Goal: Information Seeking & Learning: Learn about a topic

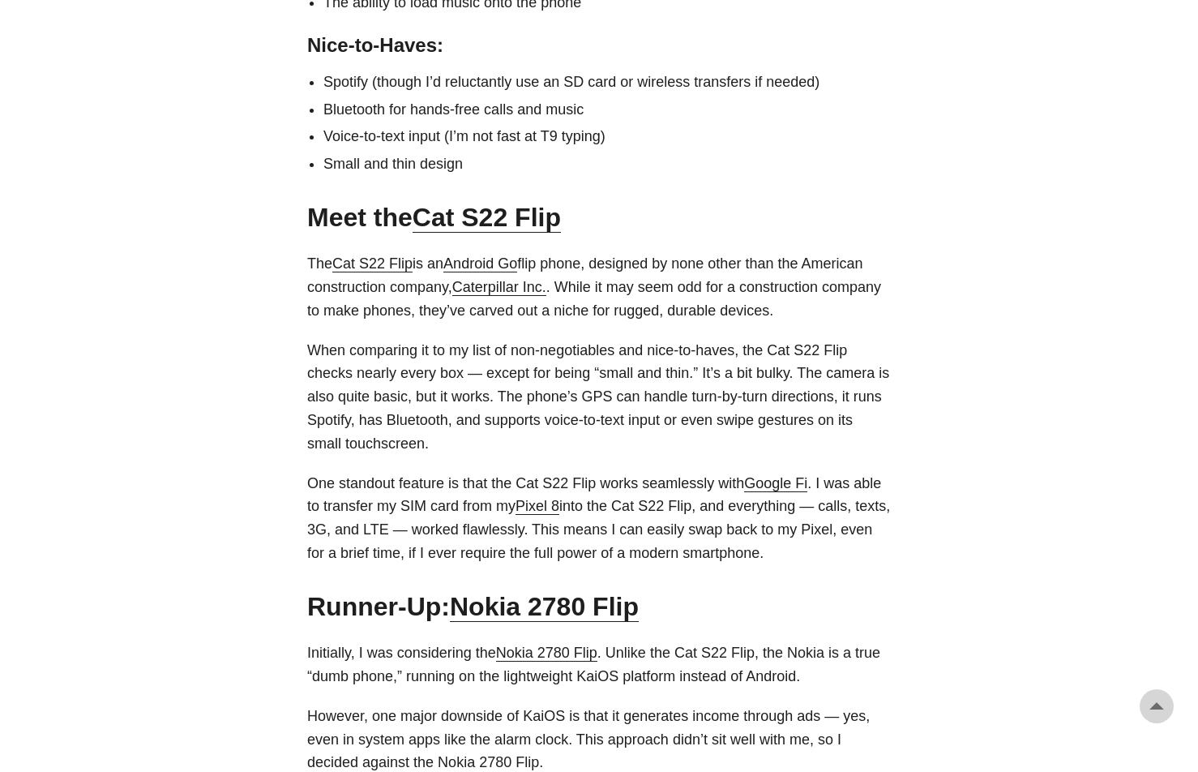
scroll to position [1171, 0]
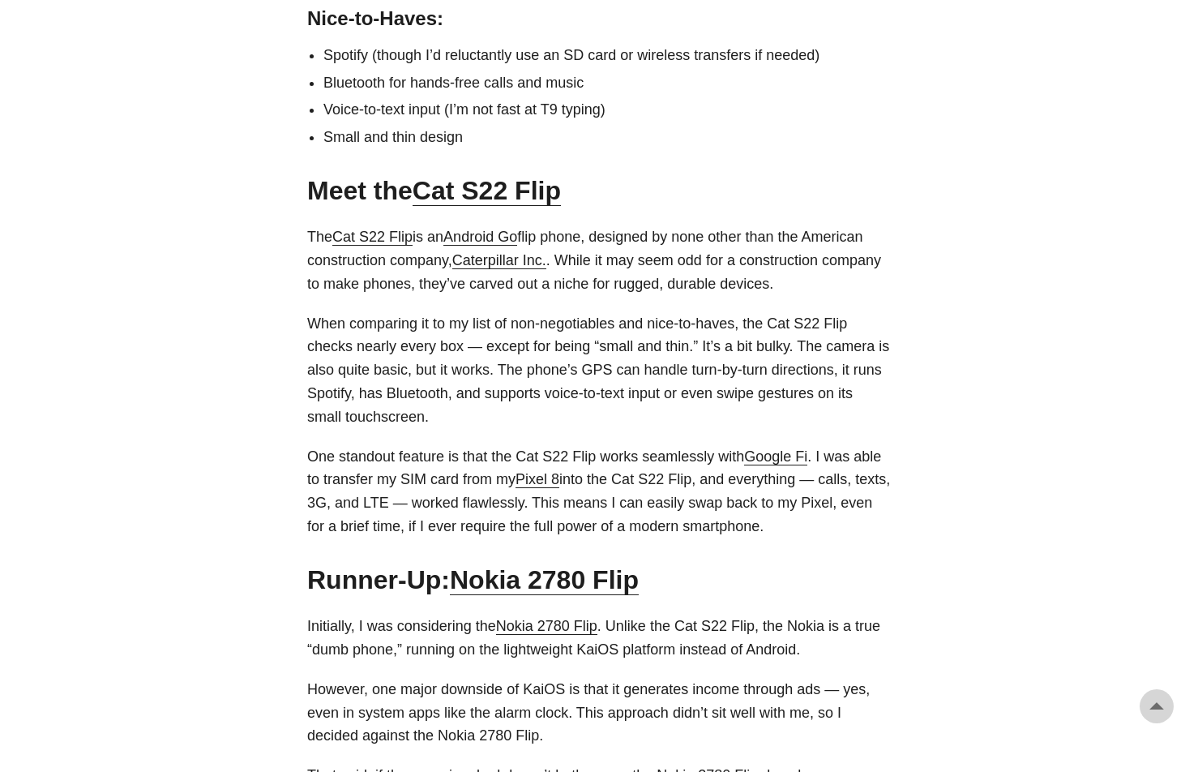
click at [613, 227] on p "The Cat S22 Flip is an Android Go flip phone, designed by none other than the A…" at bounding box center [599, 260] width 584 height 70
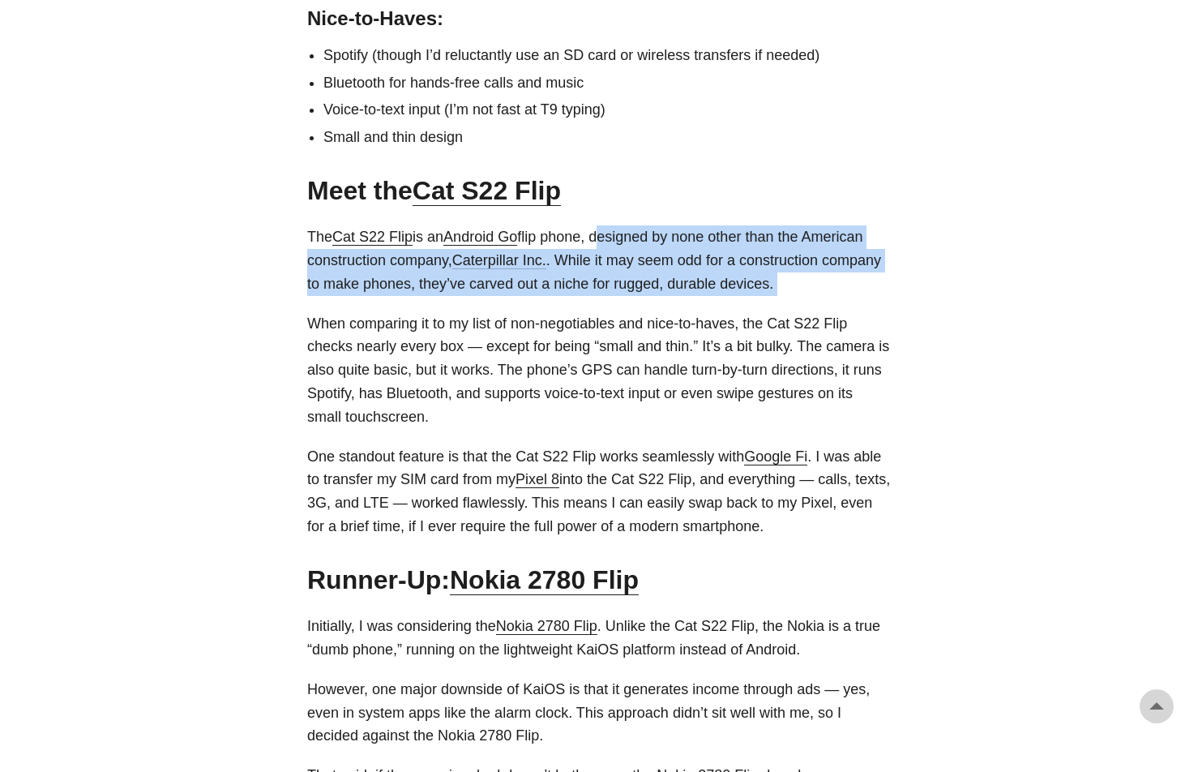
drag, startPoint x: 613, startPoint y: 227, endPoint x: 760, endPoint y: 280, distance: 156.7
click at [760, 280] on p "The Cat S22 Flip is an Android Go flip phone, designed by none other than the A…" at bounding box center [599, 260] width 584 height 70
click at [752, 256] on p "The Cat S22 Flip is an Android Go flip phone, designed by none other than the A…" at bounding box center [599, 260] width 584 height 70
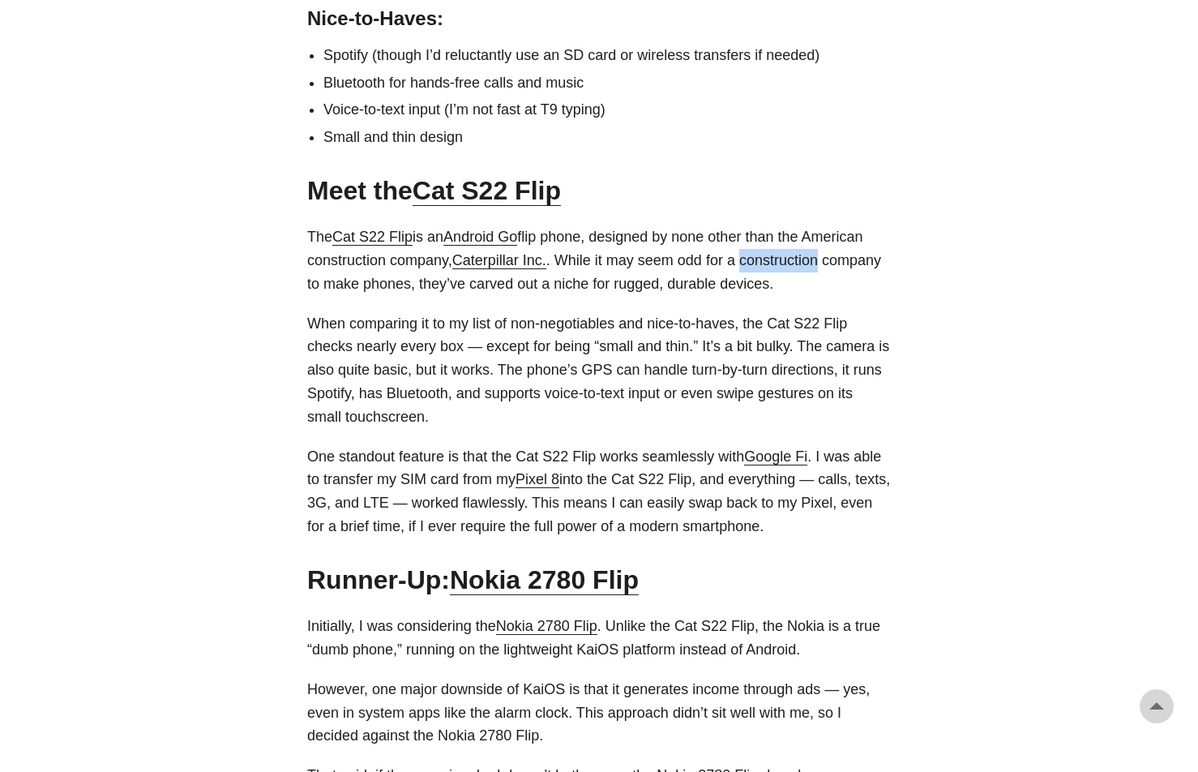
click at [752, 256] on p "The Cat S22 Flip is an Android Go flip phone, designed by none other than the A…" at bounding box center [599, 260] width 584 height 70
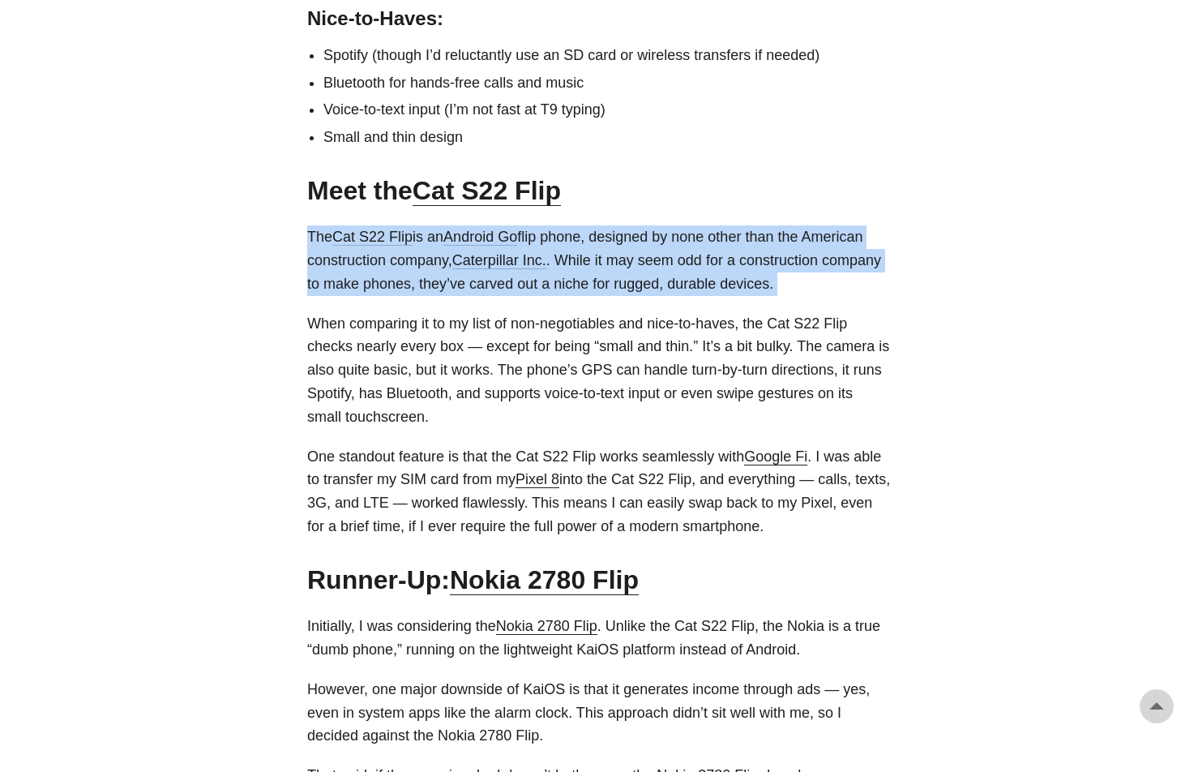
click at [752, 256] on p "The Cat S22 Flip is an Android Go flip phone, designed by none other than the A…" at bounding box center [599, 260] width 584 height 70
click at [856, 251] on p "The Cat S22 Flip is an Android Go flip phone, designed by none other than the A…" at bounding box center [599, 260] width 584 height 70
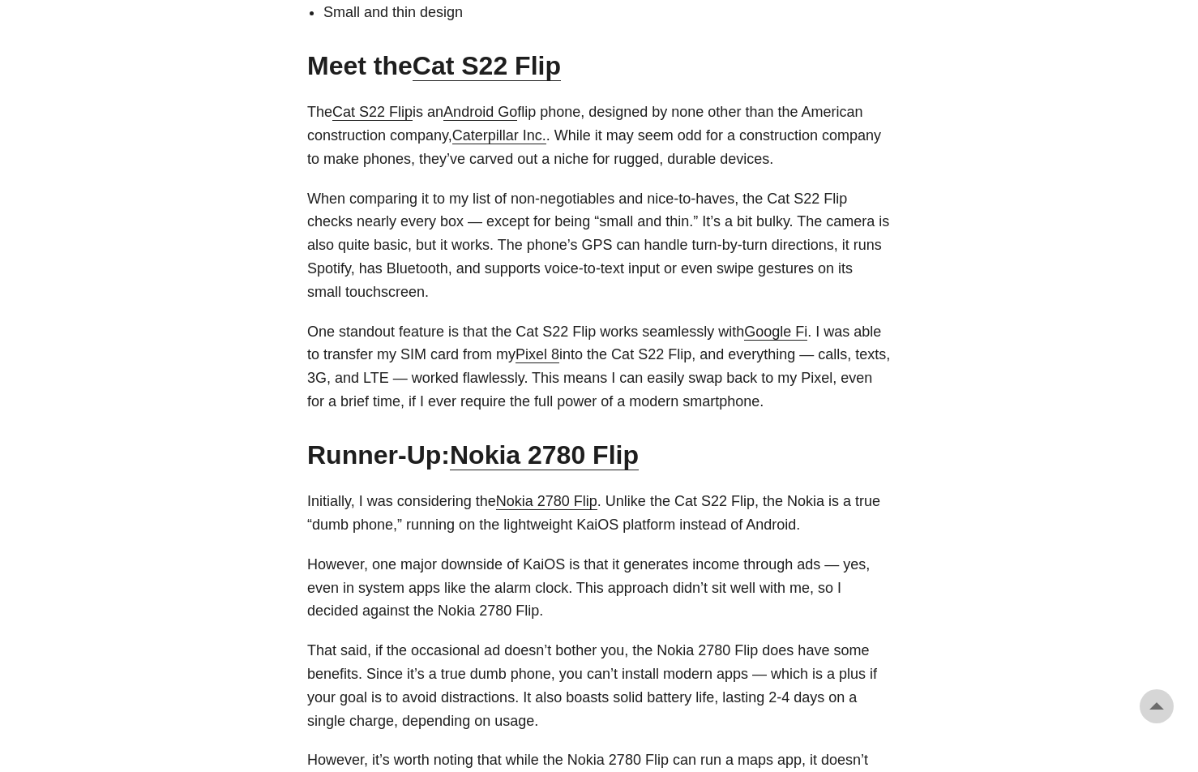
scroll to position [1321, 0]
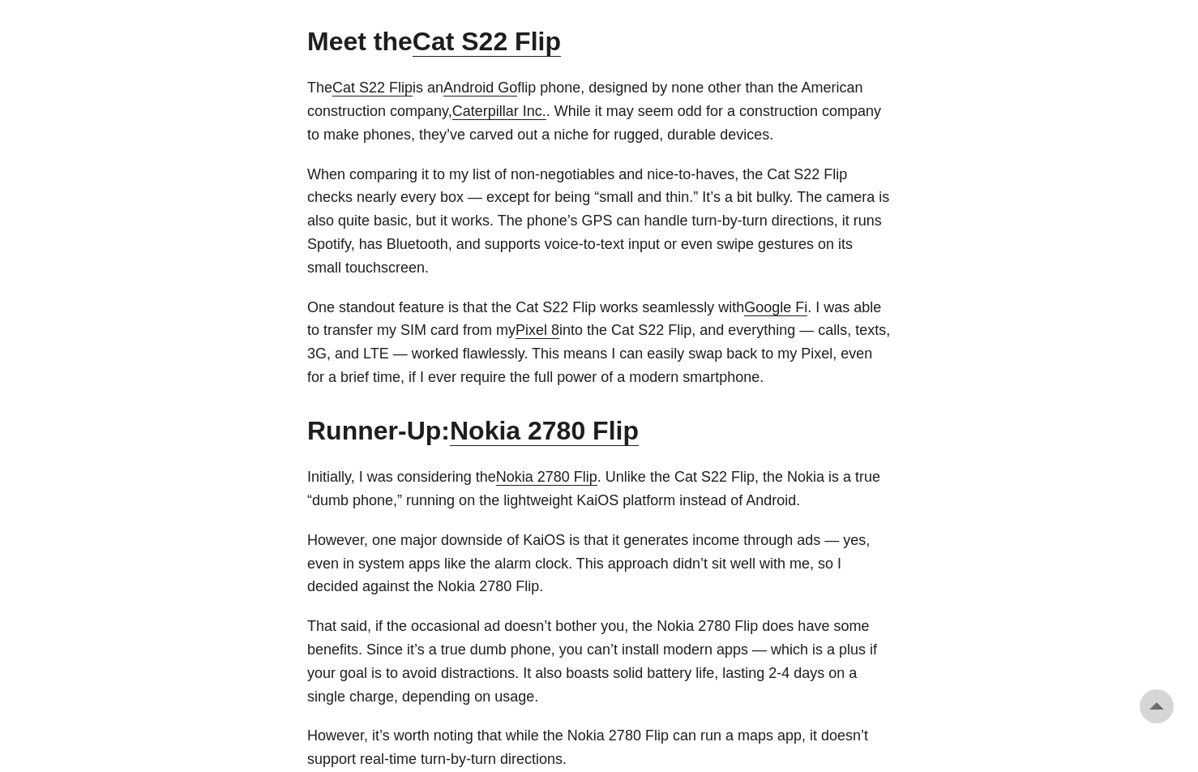
click at [621, 316] on p "One standout feature is that the Cat S22 Flip works seamlessly with Google Fi .…" at bounding box center [599, 342] width 584 height 93
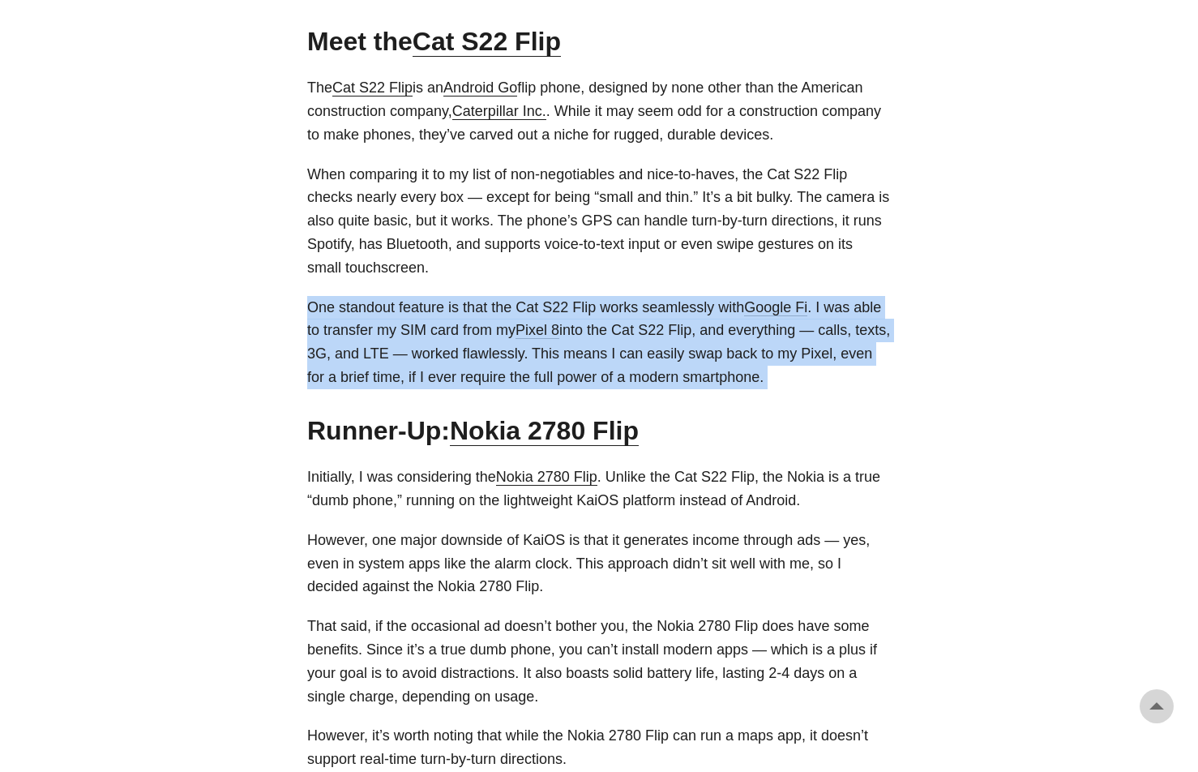
click at [621, 316] on p "One standout feature is that the Cat S22 Flip works seamlessly with Google Fi .…" at bounding box center [599, 342] width 584 height 93
click at [410, 348] on p "One standout feature is that the Cat S22 Flip works seamlessly with Google Fi .…" at bounding box center [599, 342] width 584 height 93
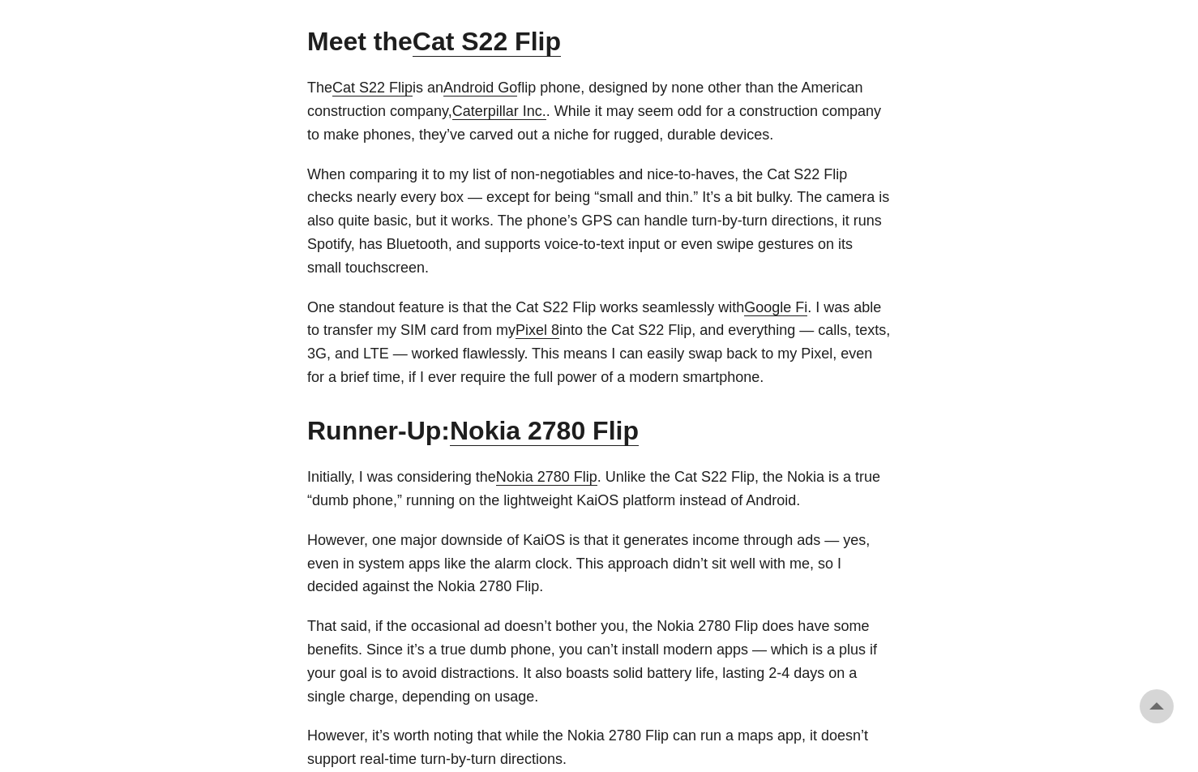
click at [353, 328] on p "One standout feature is that the Cat S22 Flip works seamlessly with Google Fi .…" at bounding box center [599, 342] width 584 height 93
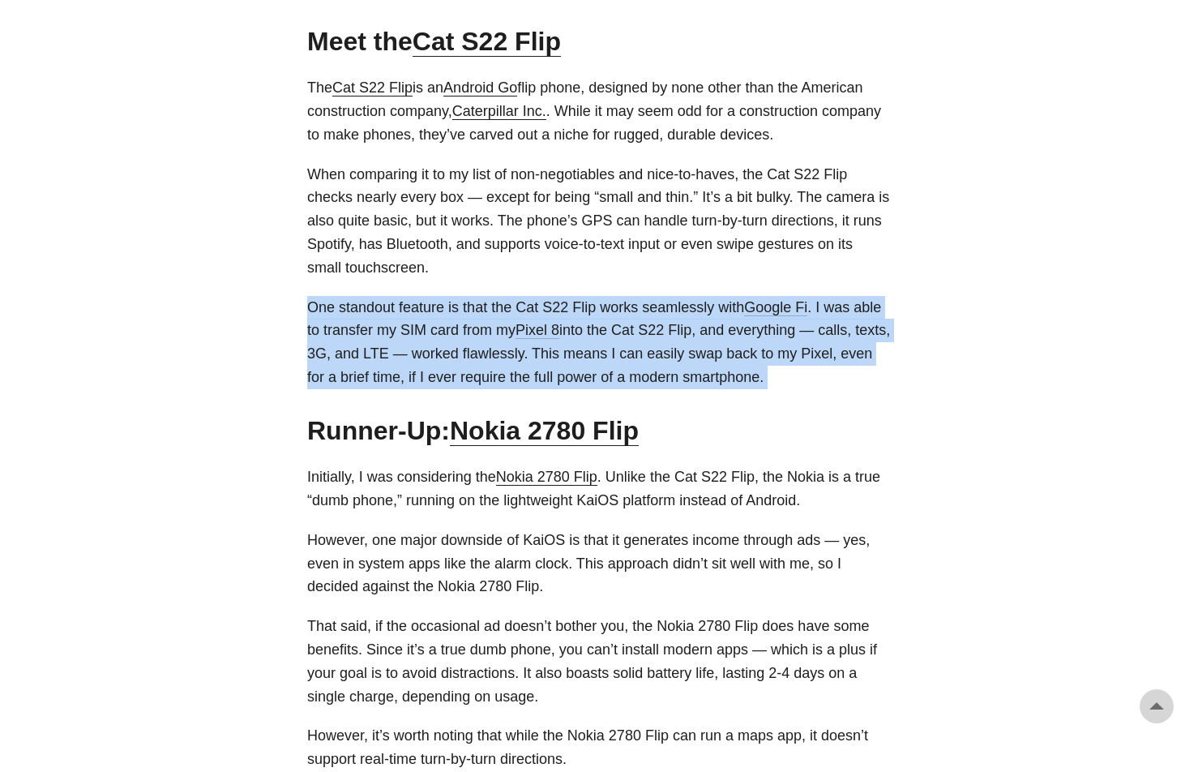
click at [353, 328] on p "One standout feature is that the Cat S22 Flip works seamlessly with Google Fi .…" at bounding box center [599, 342] width 584 height 93
click at [515, 336] on p "One standout feature is that the Cat S22 Flip works seamlessly with Google Fi .…" at bounding box center [599, 342] width 584 height 93
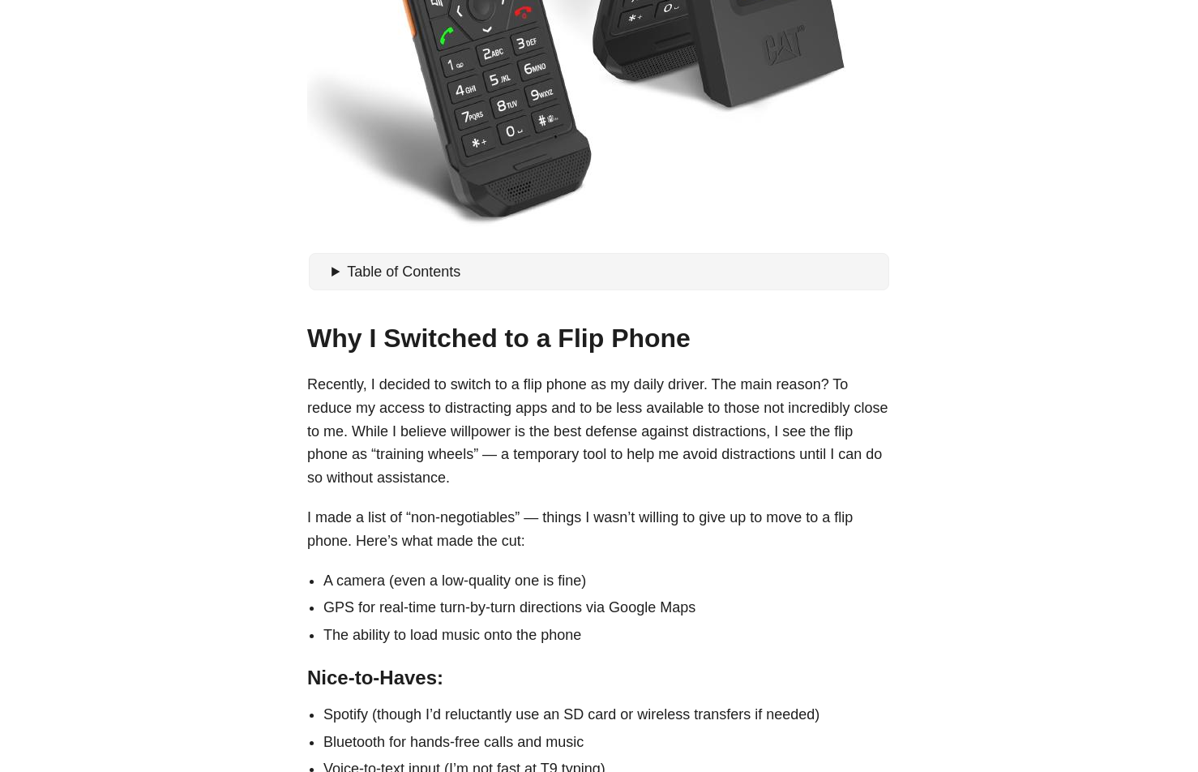
scroll to position [700, 0]
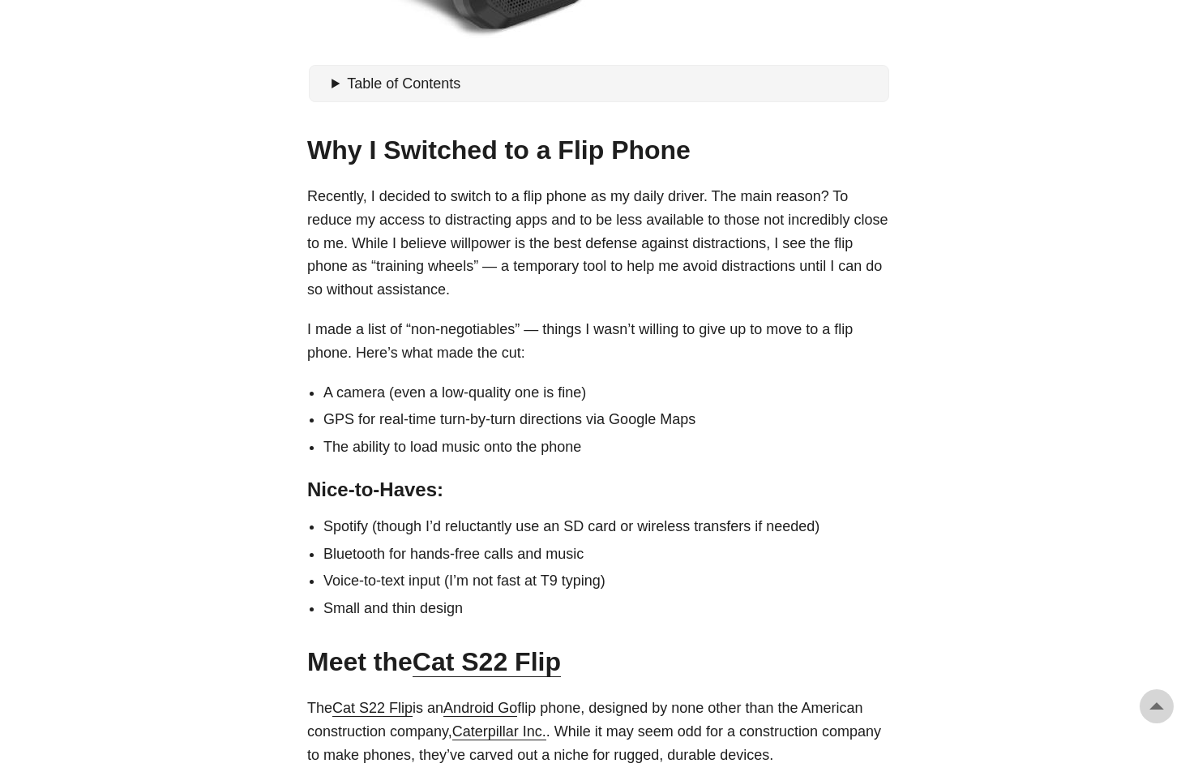
click at [343, 328] on p "I made a list of “non-negotiables” — things I wasn’t willing to give up to move…" at bounding box center [599, 341] width 584 height 47
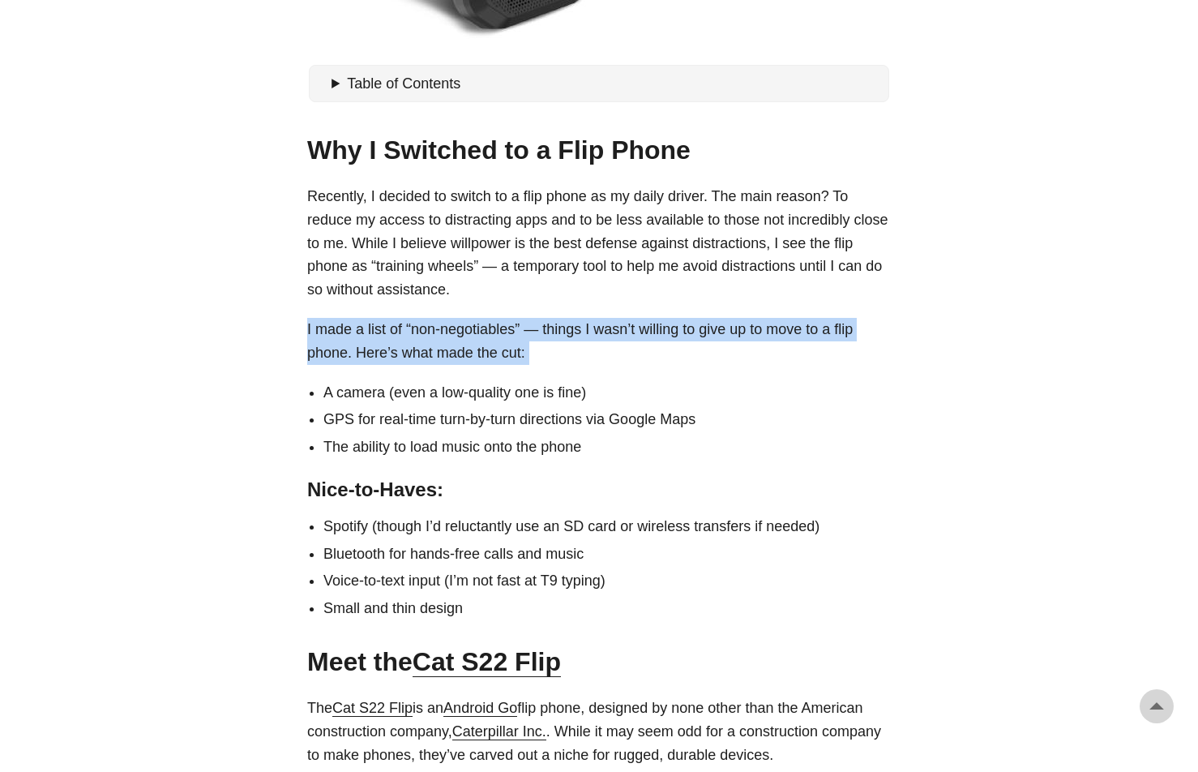
click at [349, 329] on p "I made a list of “non-negotiables” — things I wasn’t willing to give up to move…" at bounding box center [599, 341] width 584 height 47
click at [349, 327] on p "I made a list of “non-negotiables” — things I wasn’t willing to give up to move…" at bounding box center [599, 341] width 584 height 47
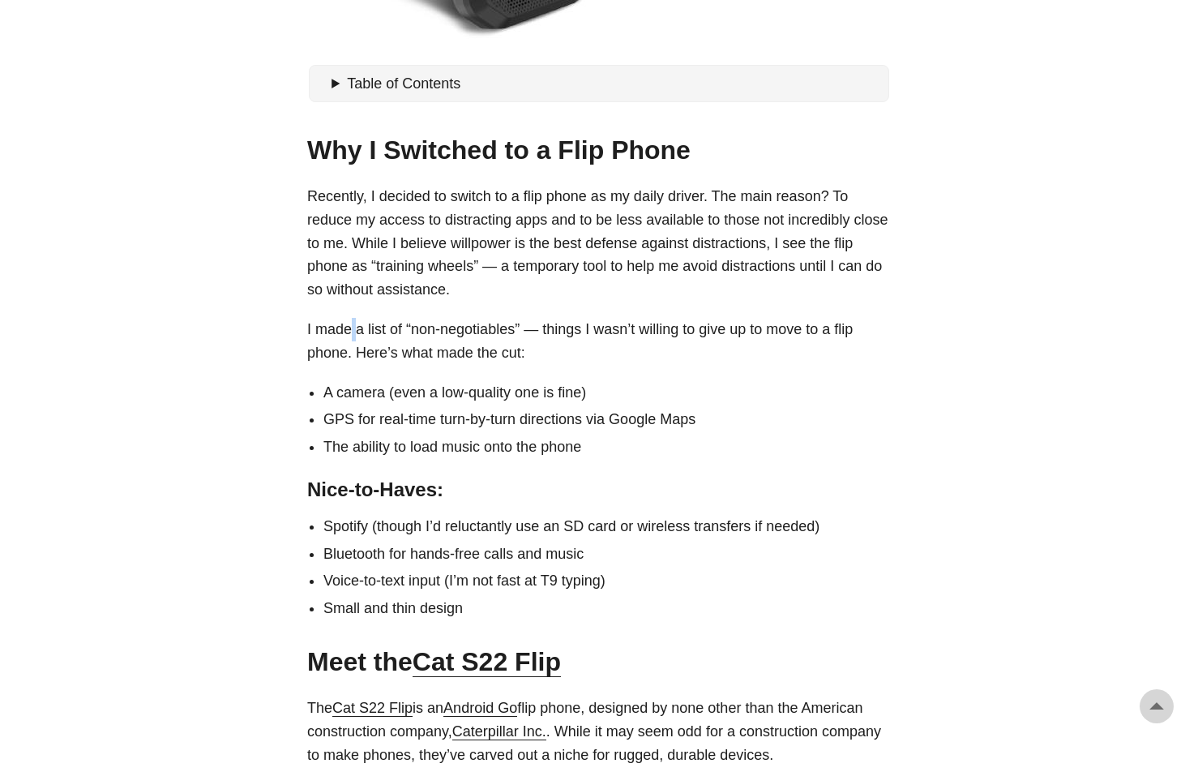
click at [349, 327] on p "I made a list of “non-negotiables” — things I wasn’t willing to give up to move…" at bounding box center [599, 341] width 584 height 47
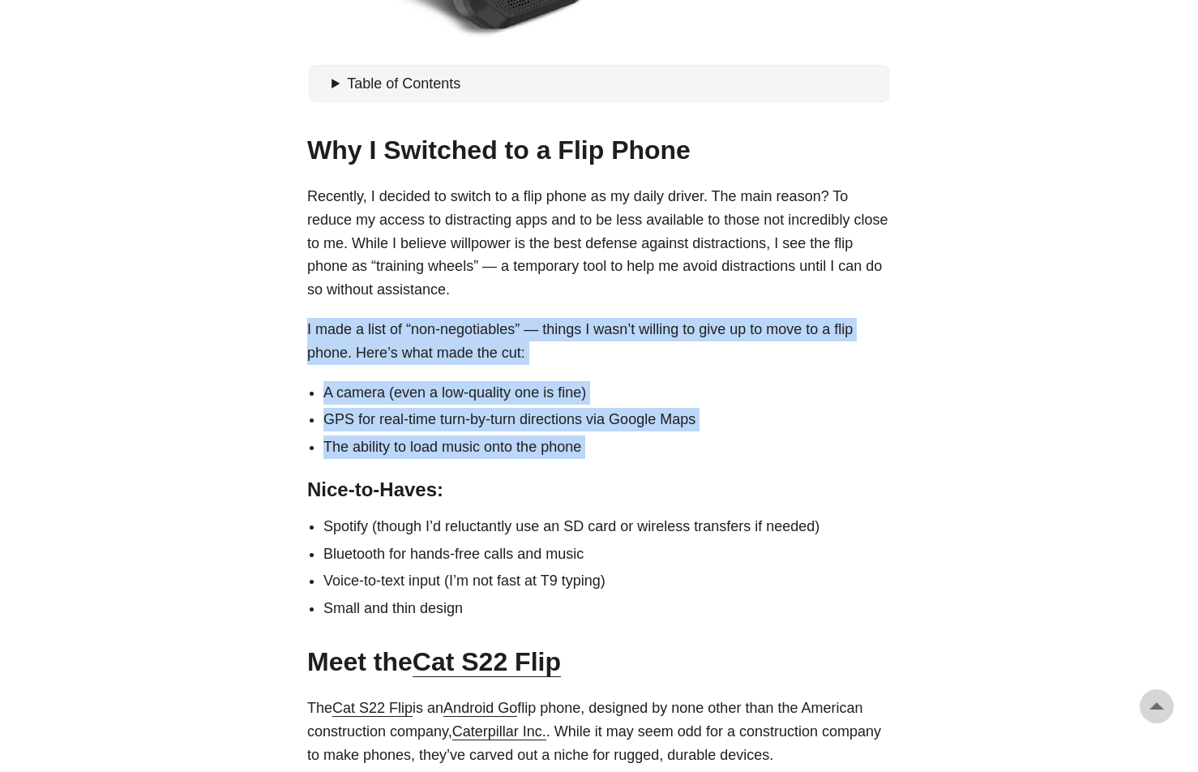
drag, startPoint x: 349, startPoint y: 327, endPoint x: 391, endPoint y: 439, distance: 120.0
click at [391, 439] on li "The ability to load music onto the phone" at bounding box center [606, 447] width 567 height 24
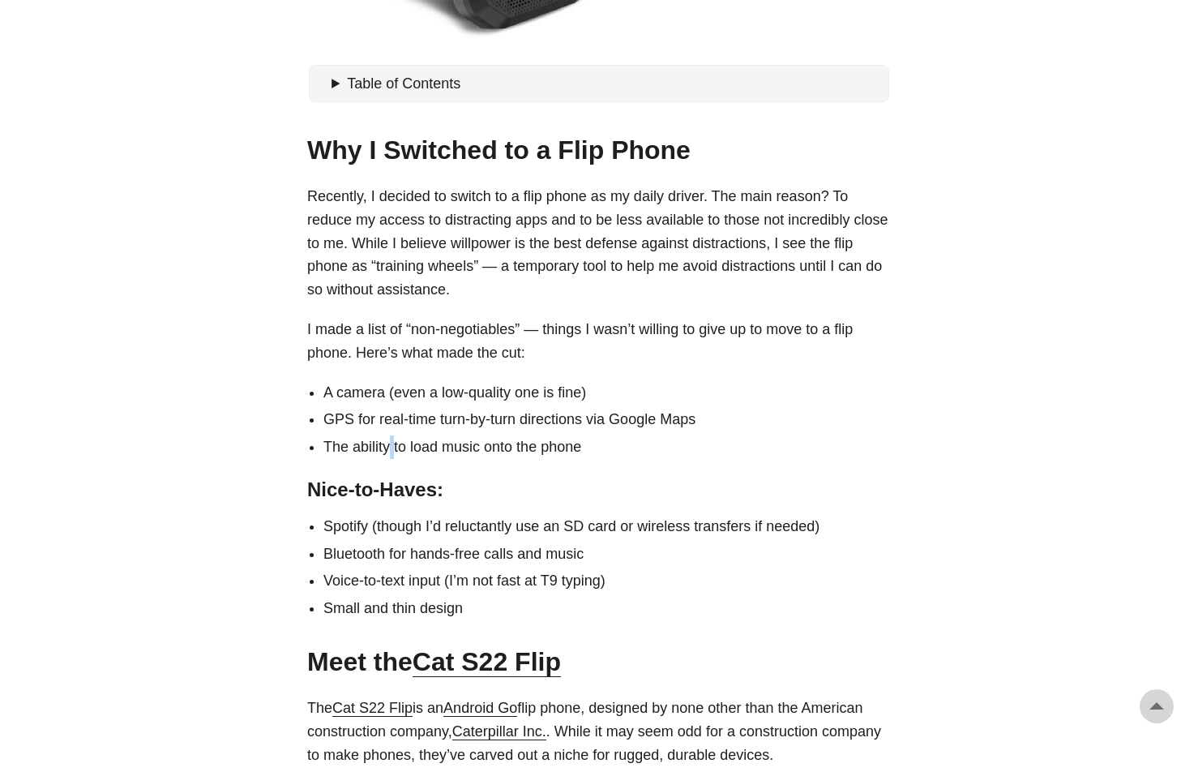
click at [391, 439] on li "The ability to load music onto the phone" at bounding box center [606, 447] width 567 height 24
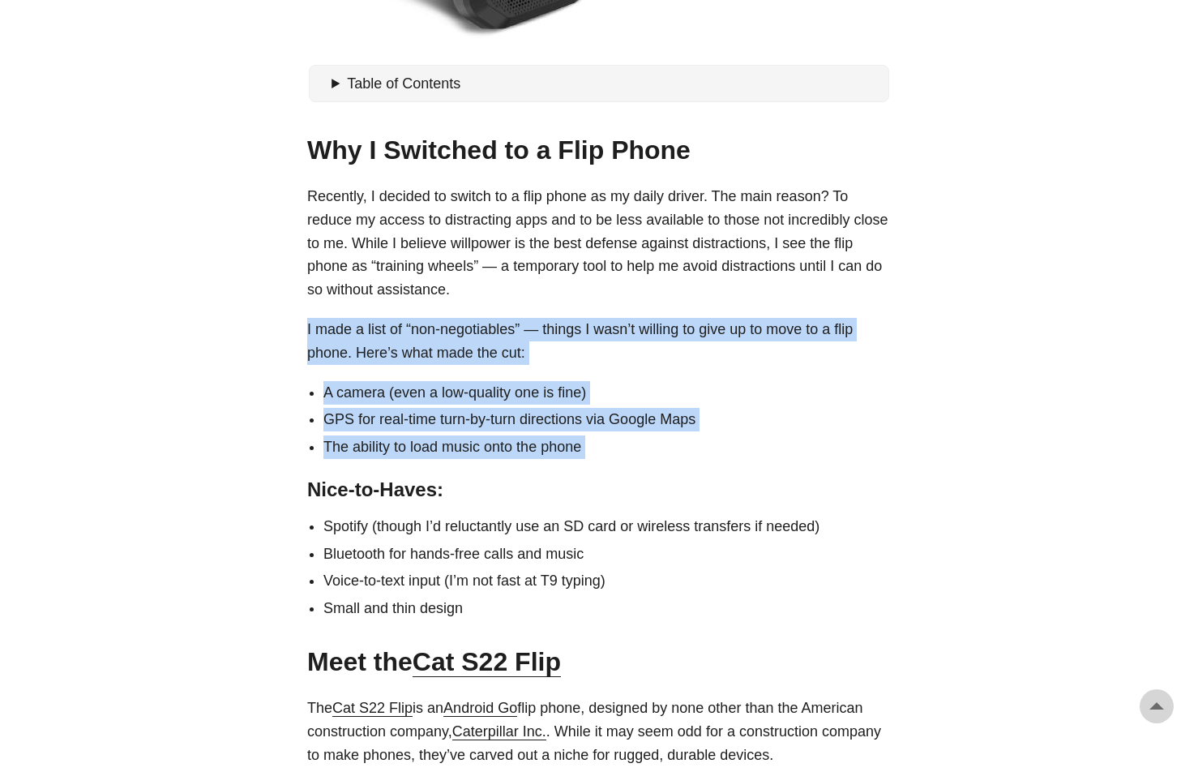
drag, startPoint x: 391, startPoint y: 439, endPoint x: 441, endPoint y: 384, distance: 74.6
click at [443, 386] on li "A camera (even a low-quality one is fine)" at bounding box center [606, 393] width 567 height 24
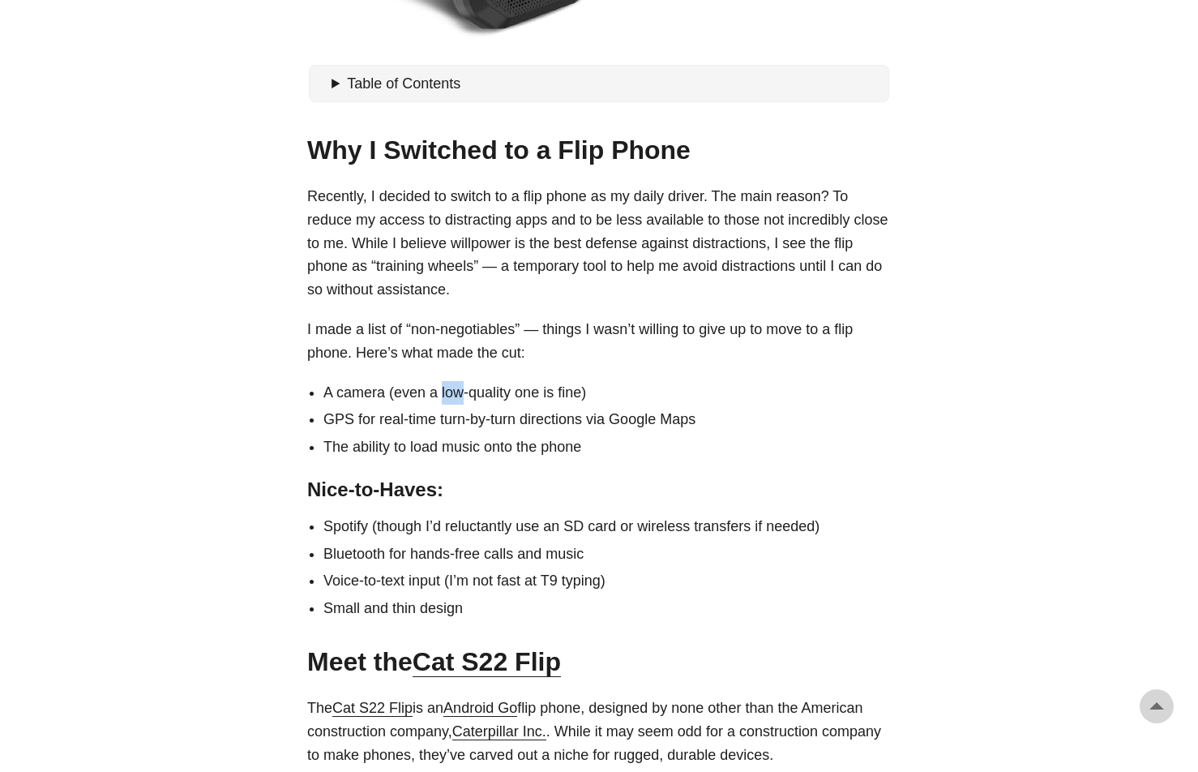
click at [443, 386] on li "A camera (even a low-quality one is fine)" at bounding box center [606, 393] width 567 height 24
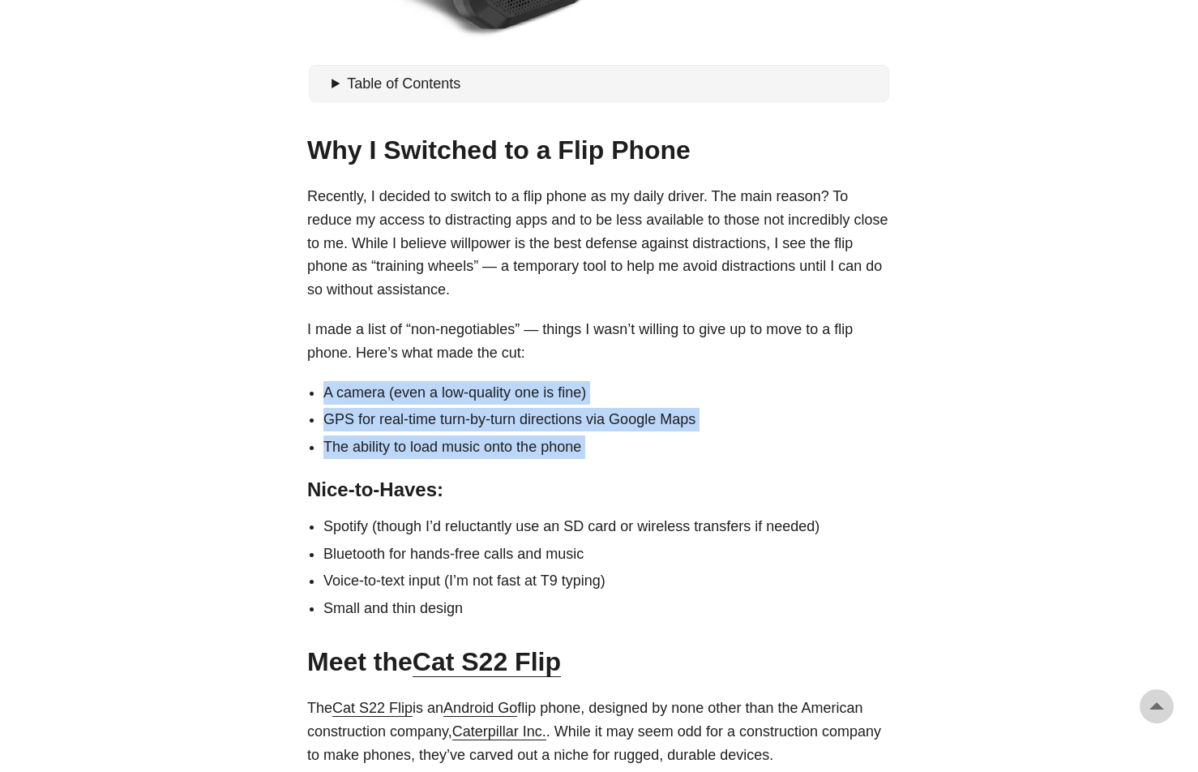
drag, startPoint x: 443, startPoint y: 386, endPoint x: 481, endPoint y: 431, distance: 59.3
click at [481, 431] on ul "A camera (even a low-quality one is fine) GPS for real-time turn-by-turn direct…" at bounding box center [599, 420] width 584 height 78
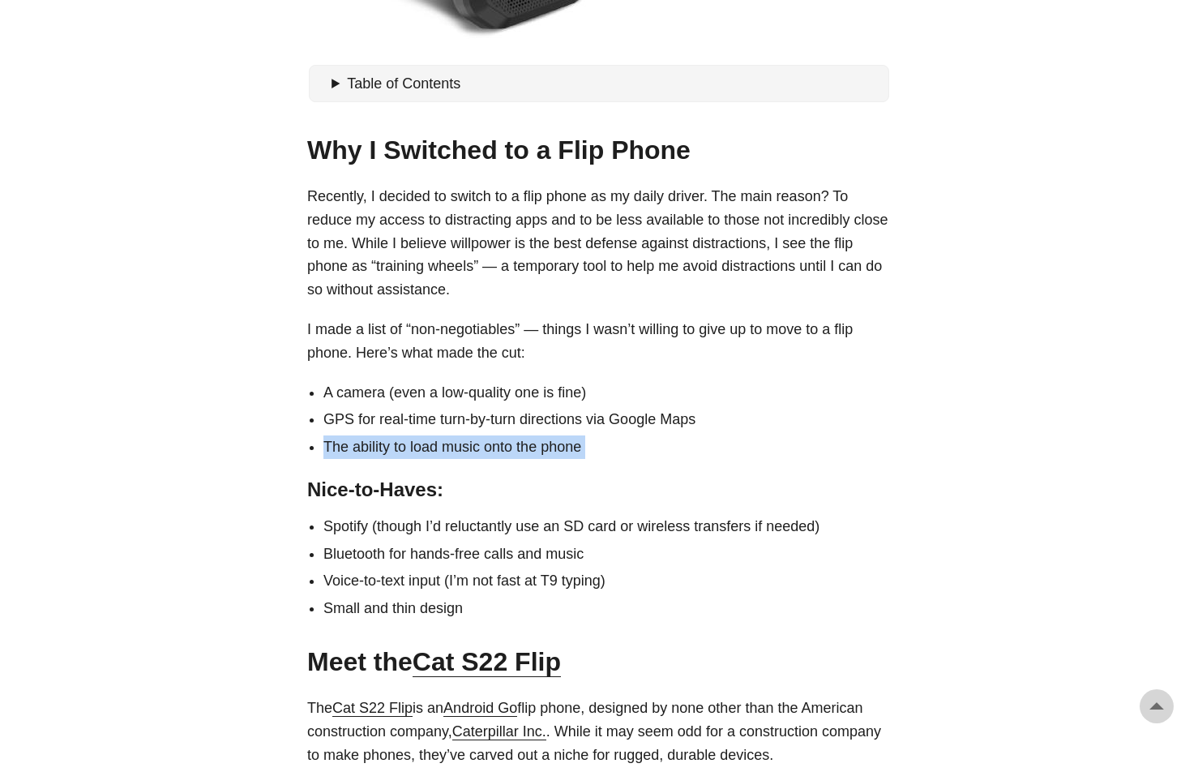
click at [482, 435] on li "The ability to load music onto the phone" at bounding box center [606, 447] width 567 height 24
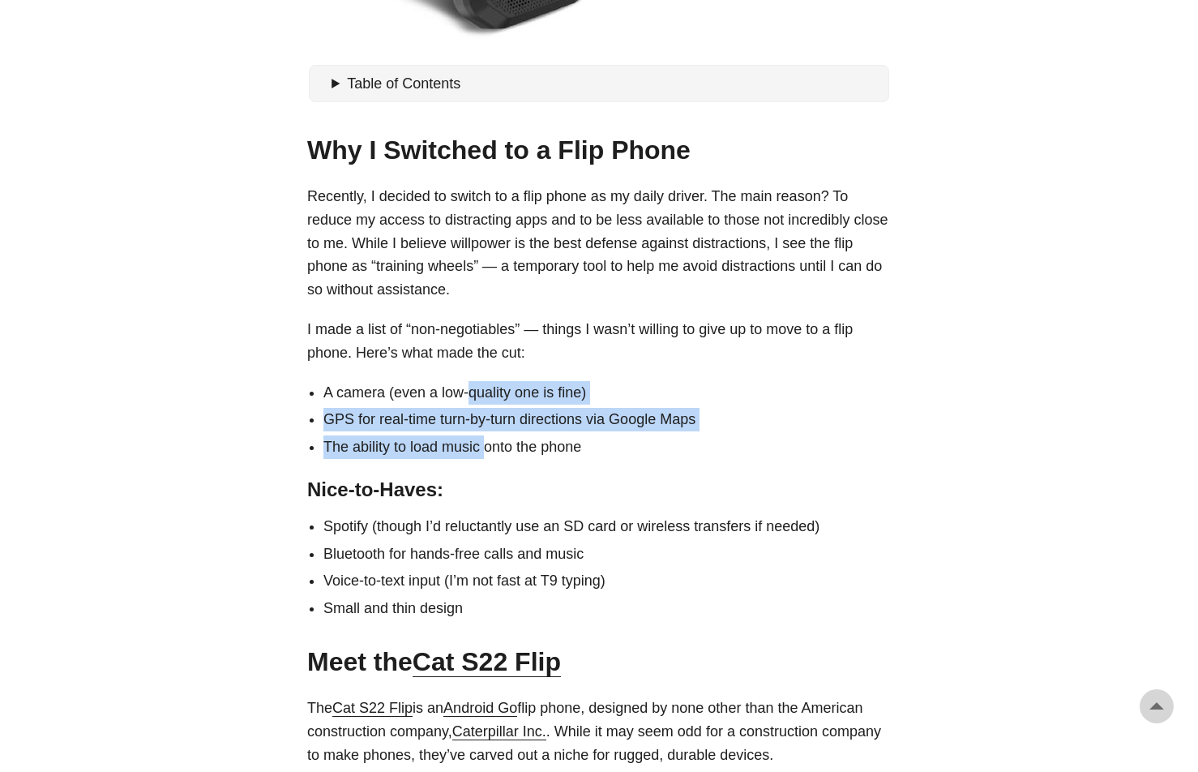
drag, startPoint x: 482, startPoint y: 431, endPoint x: 472, endPoint y: 384, distance: 48.0
click at [472, 384] on ul "A camera (even a low-quality one is fine) GPS for real-time turn-by-turn direct…" at bounding box center [599, 420] width 584 height 78
click at [472, 384] on li "A camera (even a low-quality one is fine)" at bounding box center [606, 393] width 567 height 24
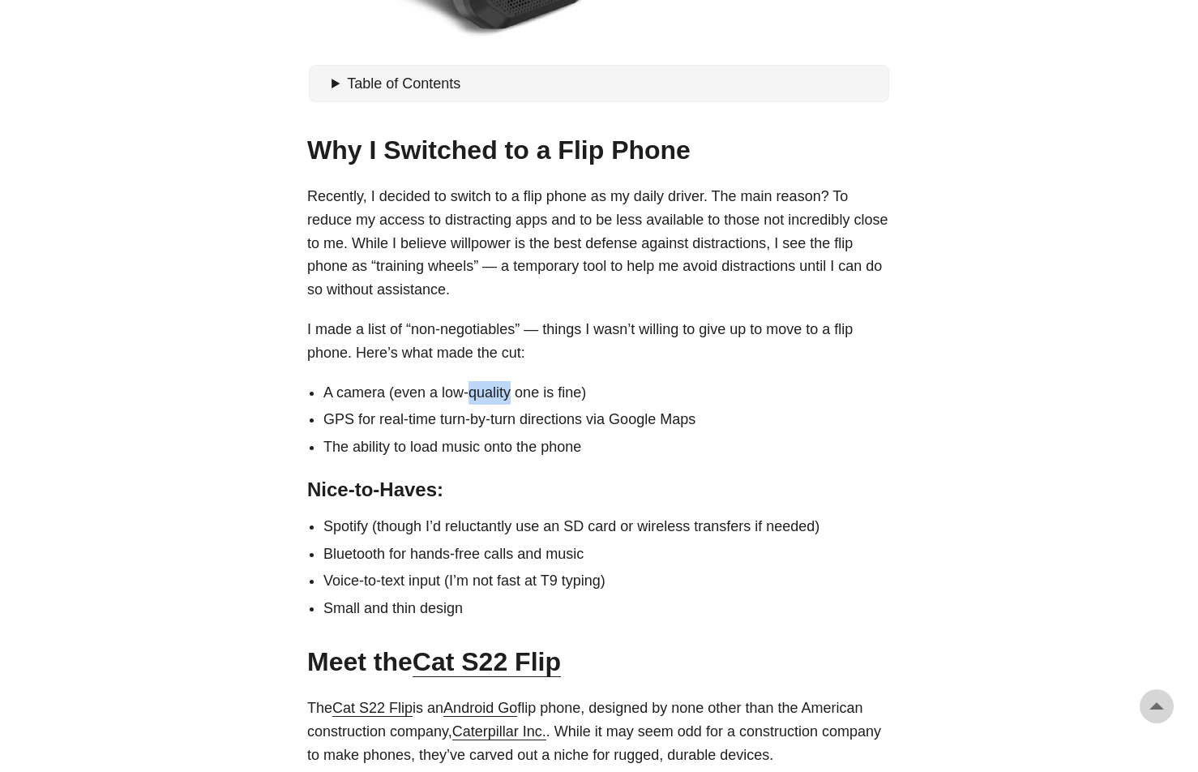
click at [472, 384] on li "A camera (even a low-quality one is fine)" at bounding box center [606, 393] width 567 height 24
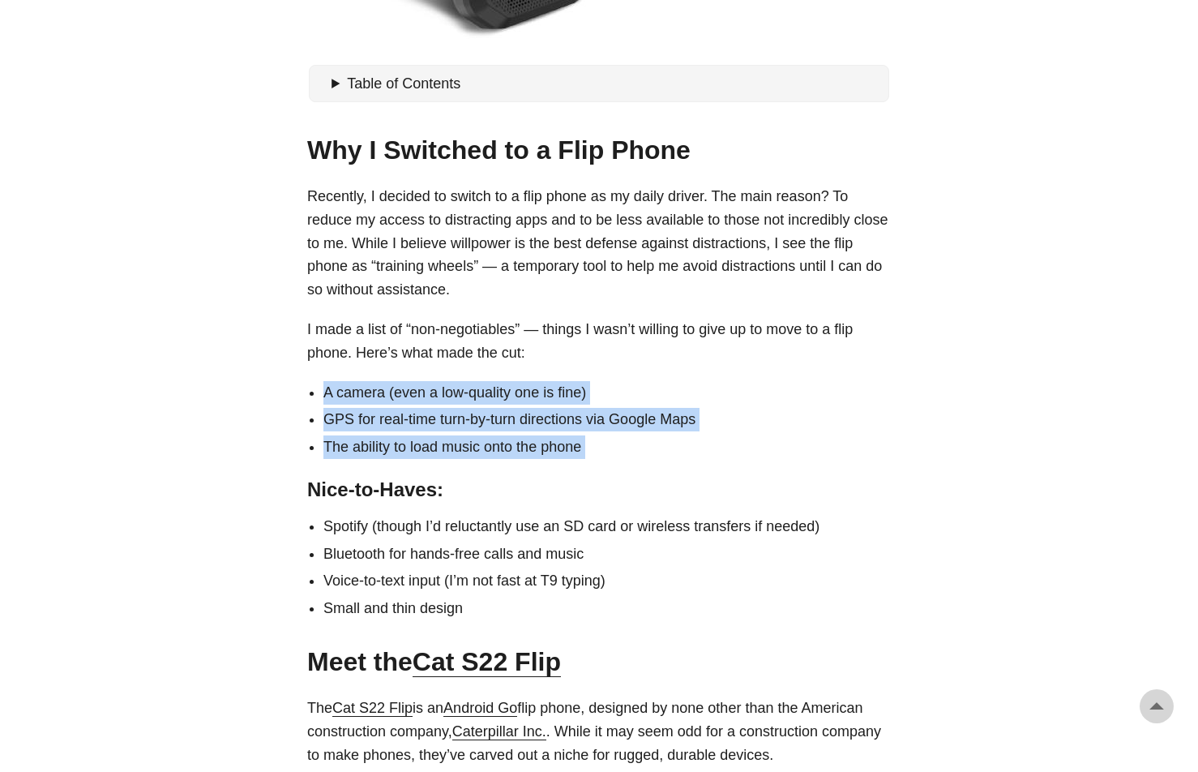
drag, startPoint x: 472, startPoint y: 384, endPoint x: 514, endPoint y: 444, distance: 73.3
click at [514, 444] on ul "A camera (even a low-quality one is fine) GPS for real-time turn-by-turn direct…" at bounding box center [599, 420] width 584 height 78
click at [511, 443] on li "The ability to load music onto the phone" at bounding box center [606, 447] width 567 height 24
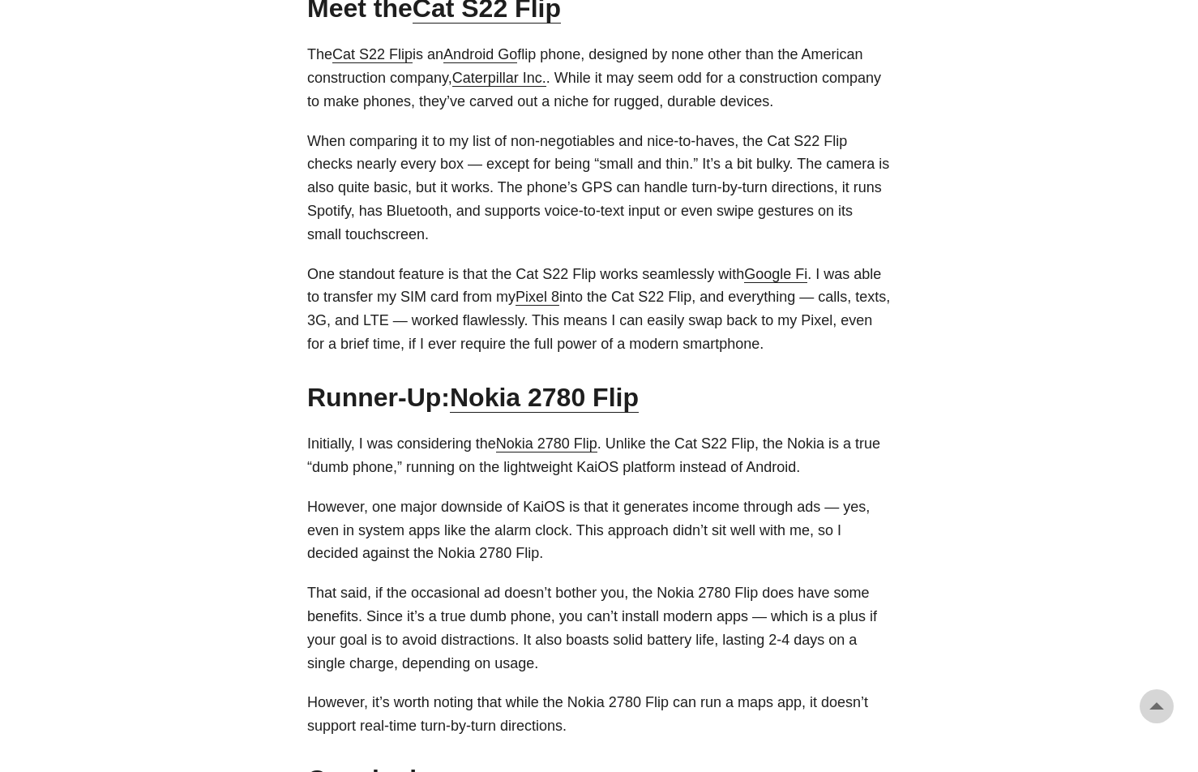
scroll to position [0, 0]
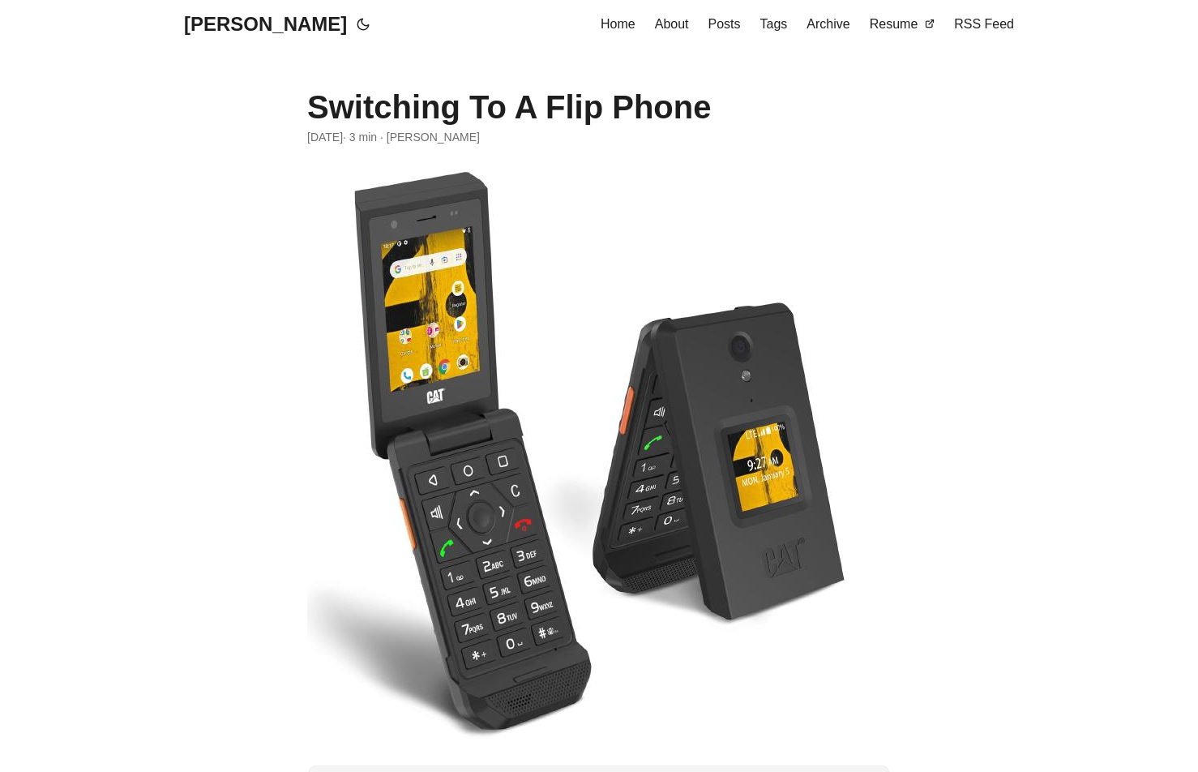
click at [246, 28] on link "[PERSON_NAME]" at bounding box center [265, 24] width 163 height 49
